Goal: Browse casually

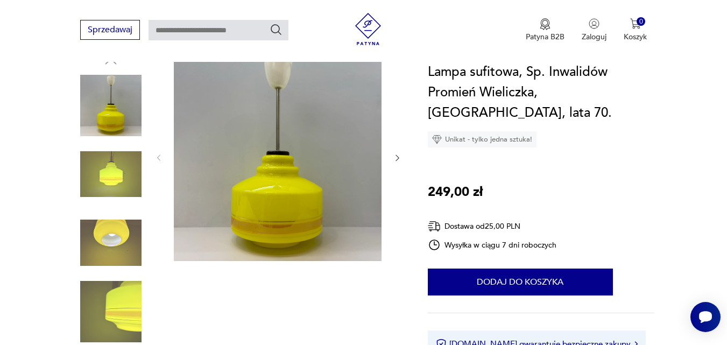
scroll to position [108, 0]
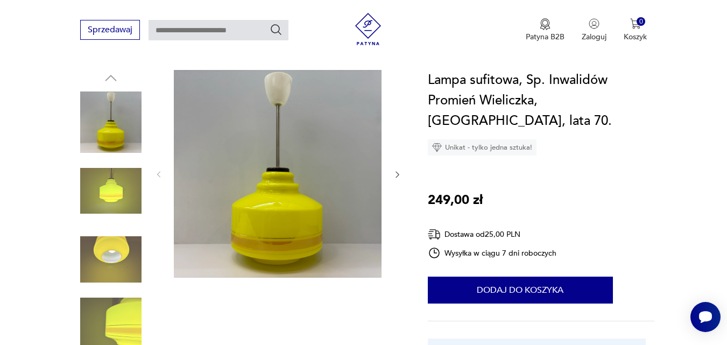
click at [114, 256] on img at bounding box center [110, 259] width 61 height 61
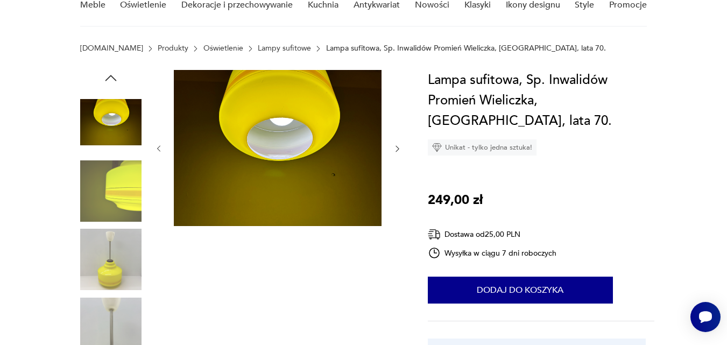
scroll to position [0, 0]
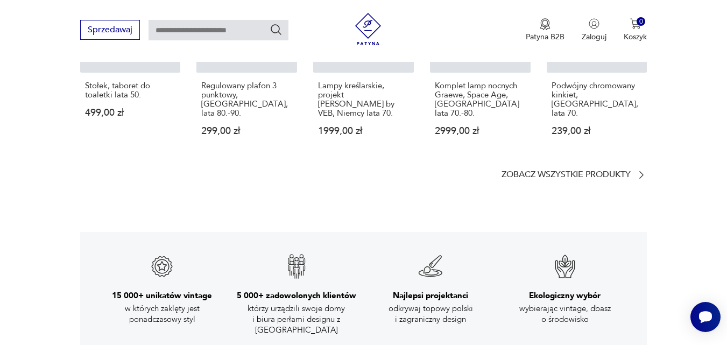
scroll to position [1561, 0]
